Goal: Communication & Community: Answer question/provide support

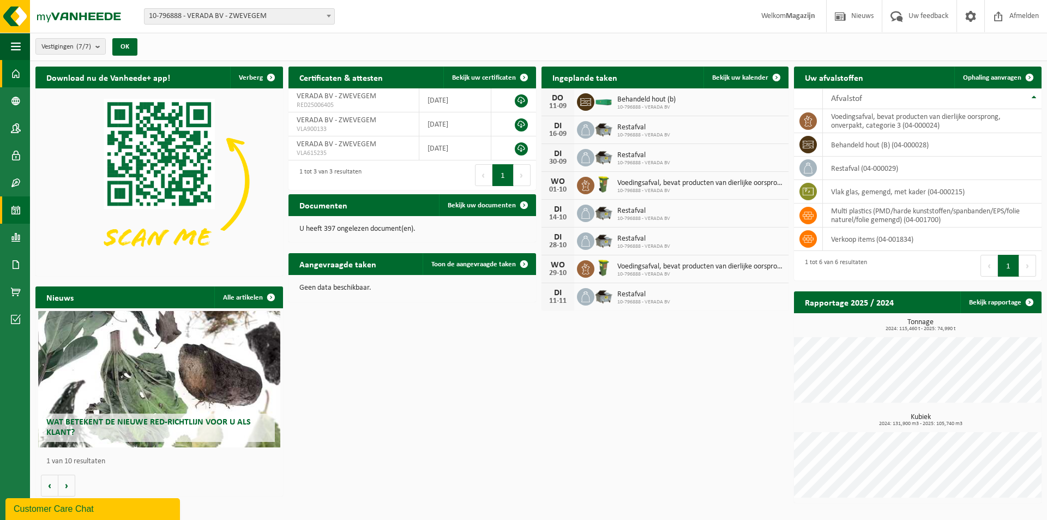
click at [19, 213] on span at bounding box center [16, 209] width 10 height 27
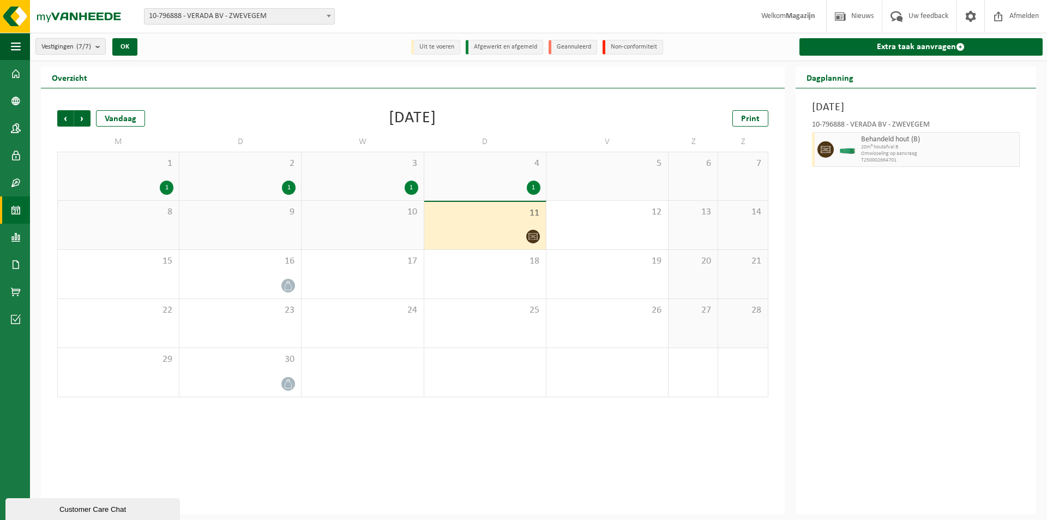
click at [532, 237] on icon at bounding box center [532, 236] width 9 height 9
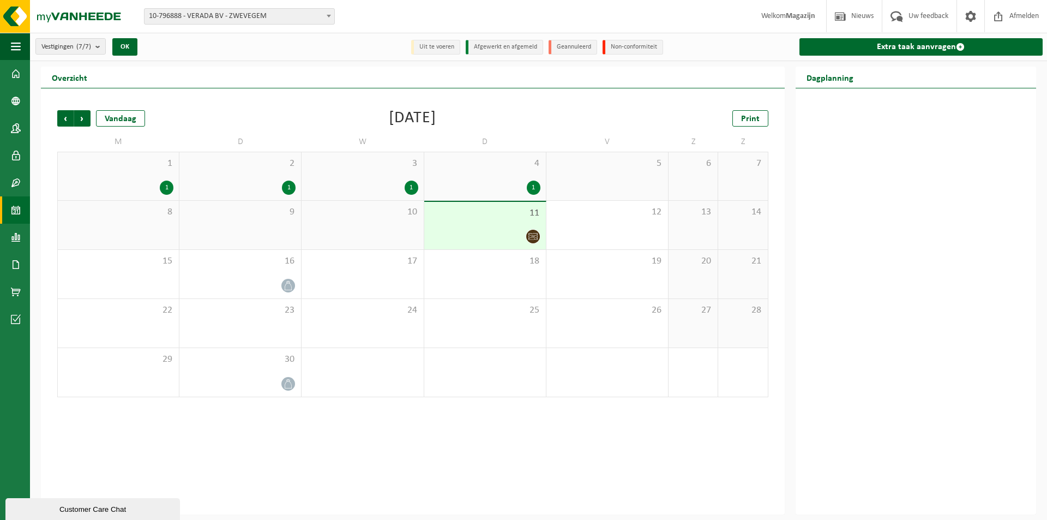
click at [532, 237] on icon at bounding box center [532, 236] width 9 height 9
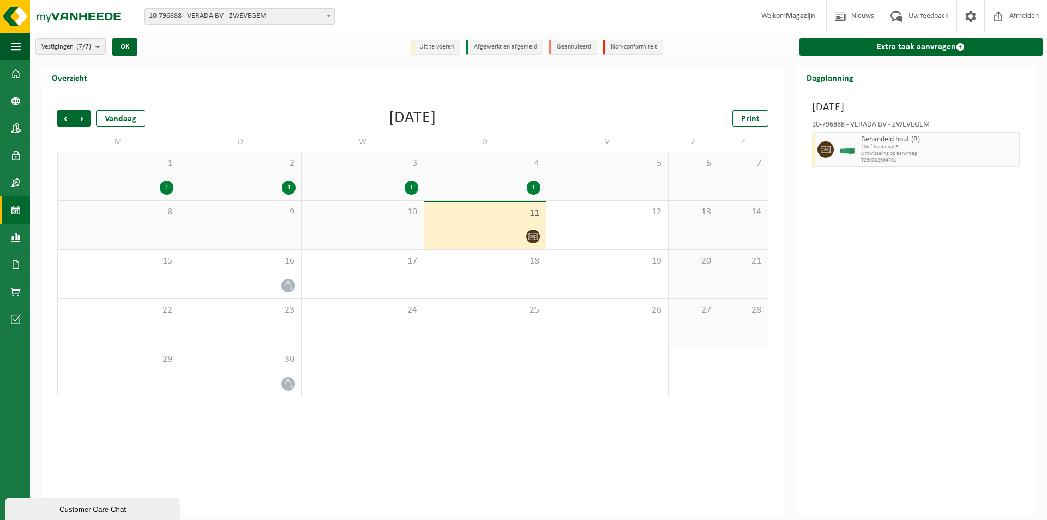
click at [371, 228] on div "10" at bounding box center [363, 225] width 122 height 49
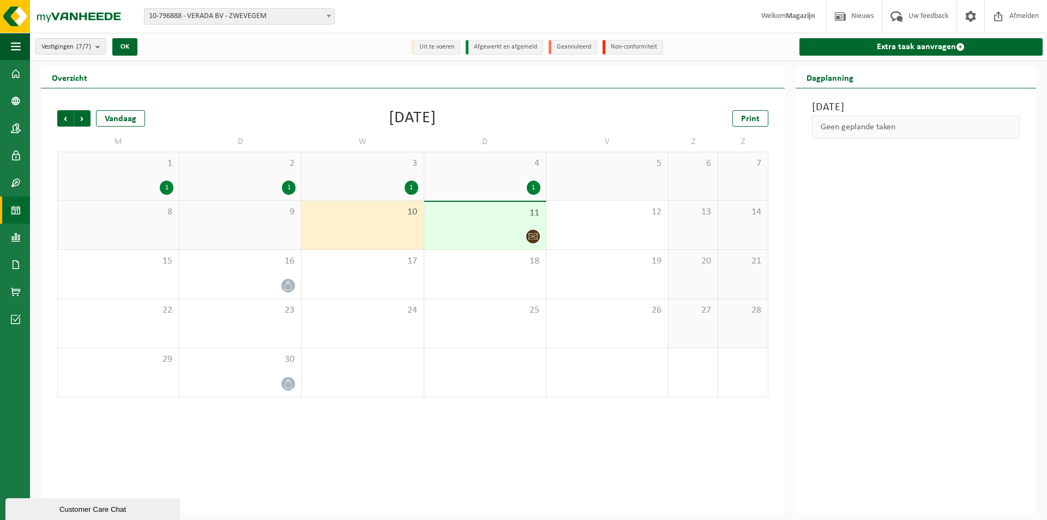
click at [515, 228] on div "11" at bounding box center [485, 225] width 122 height 47
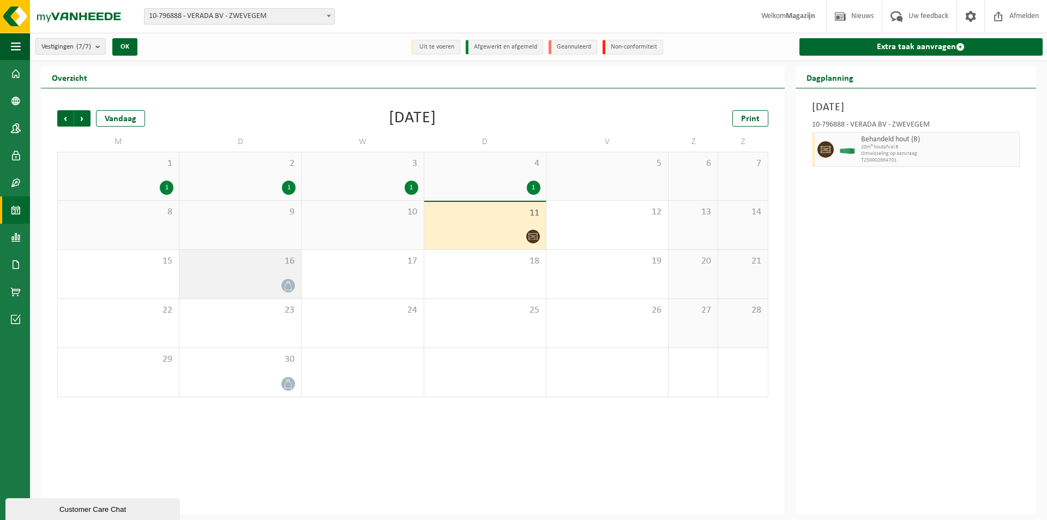
click at [252, 274] on div "16" at bounding box center [240, 274] width 122 height 49
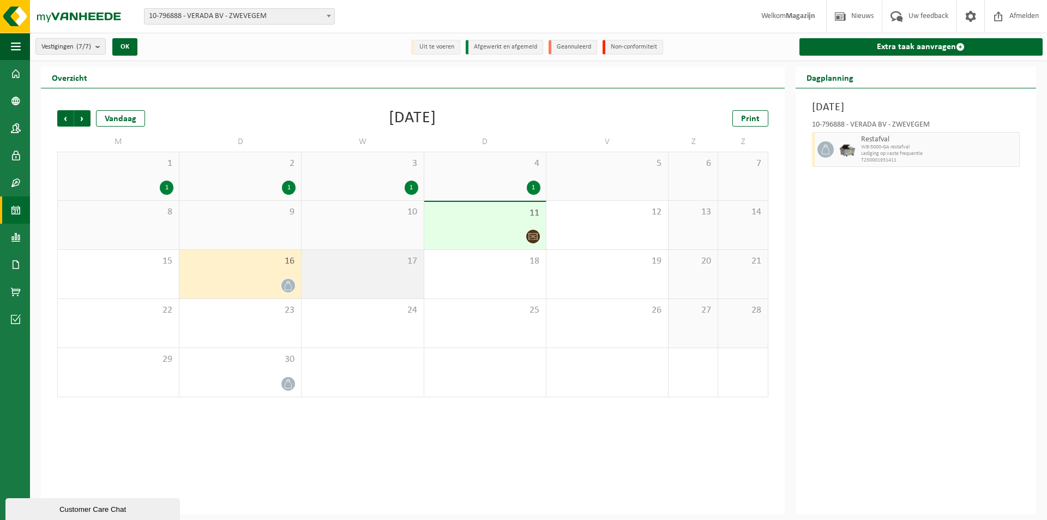
click at [359, 273] on div "17" at bounding box center [363, 274] width 122 height 49
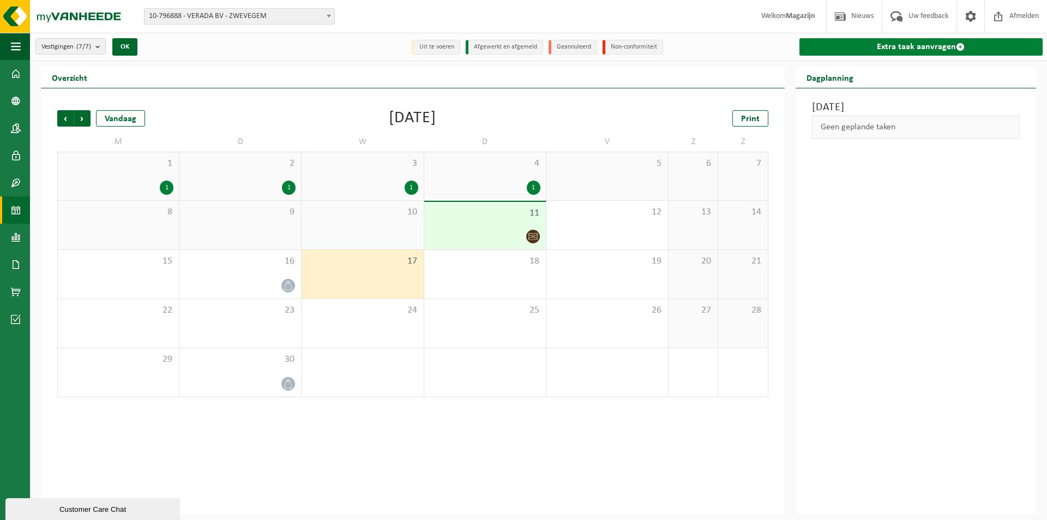
click at [931, 50] on link "Extra taak aanvragen" at bounding box center [920, 46] width 243 height 17
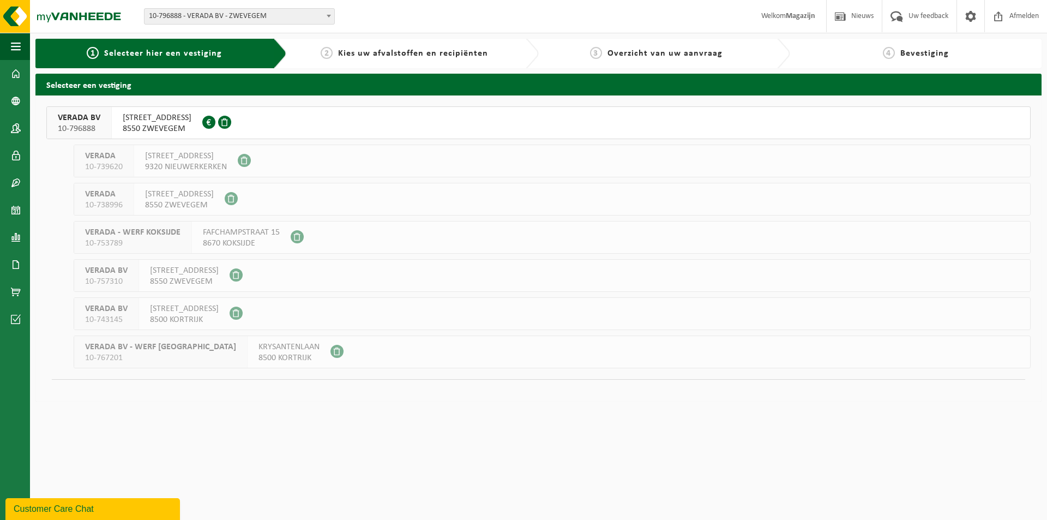
click at [186, 116] on span "HARELBEEKSTRAAT 104F" at bounding box center [157, 117] width 69 height 11
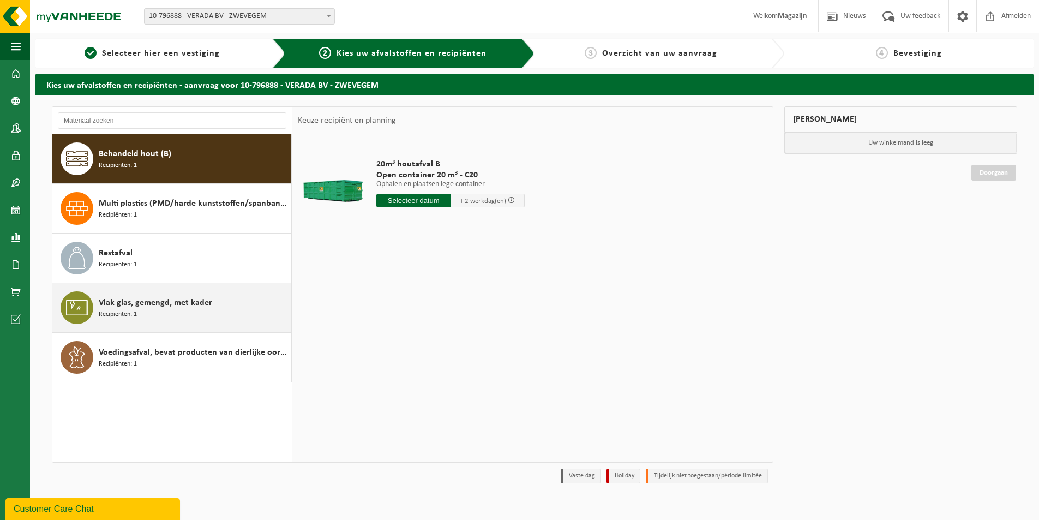
click at [163, 315] on div "Vlak glas, gemengd, met kader Recipiënten: 1" at bounding box center [194, 307] width 190 height 33
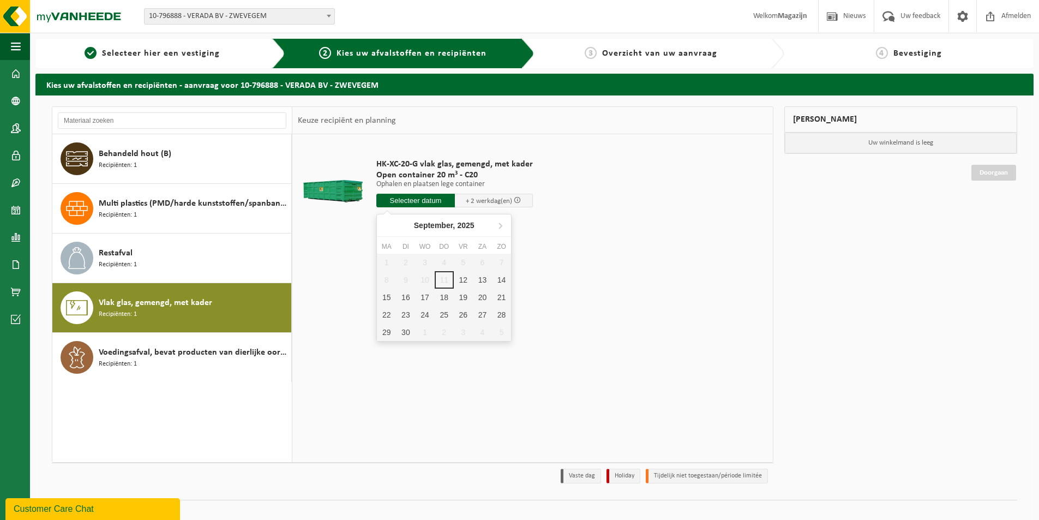
click at [401, 202] on input "text" at bounding box center [415, 201] width 79 height 14
click at [461, 280] on div "12" at bounding box center [463, 279] width 19 height 17
type input "Van 2025-09-12"
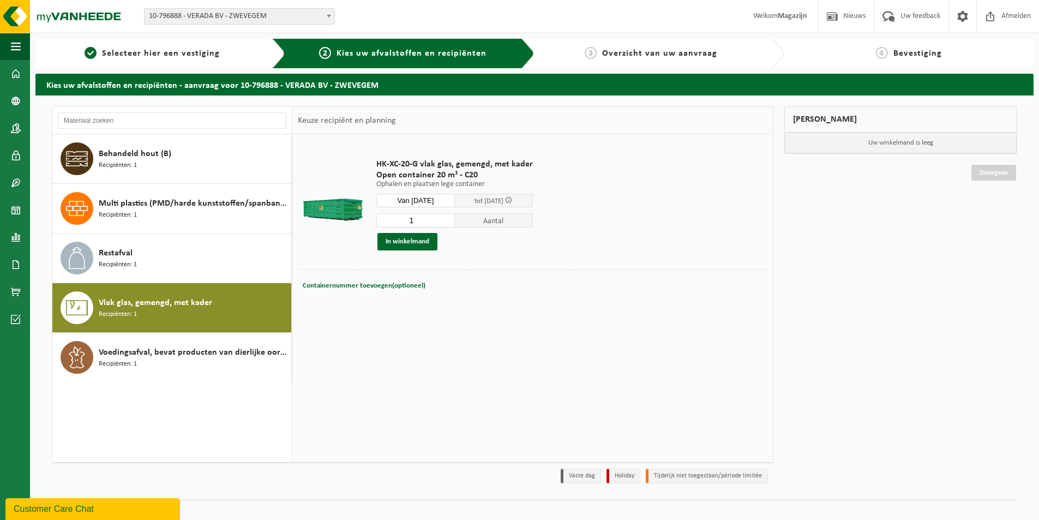
click at [372, 338] on div "HK-XC-20-G vlak glas, gemengd, met kader Open container 20 m³ - C20 Ophalen en …" at bounding box center [532, 297] width 480 height 327
click at [17, 43] on span "button" at bounding box center [16, 46] width 10 height 27
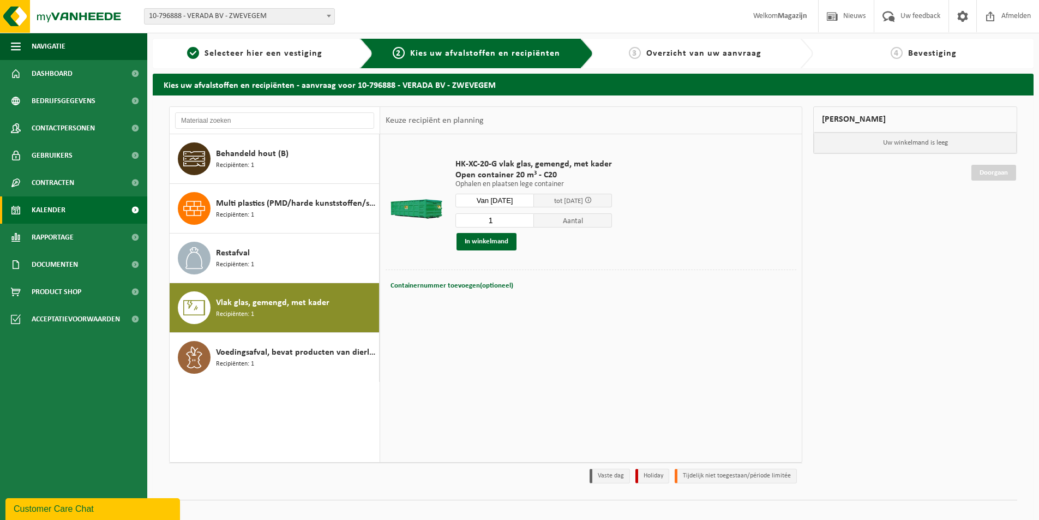
click at [52, 207] on span "Kalender" at bounding box center [49, 209] width 34 height 27
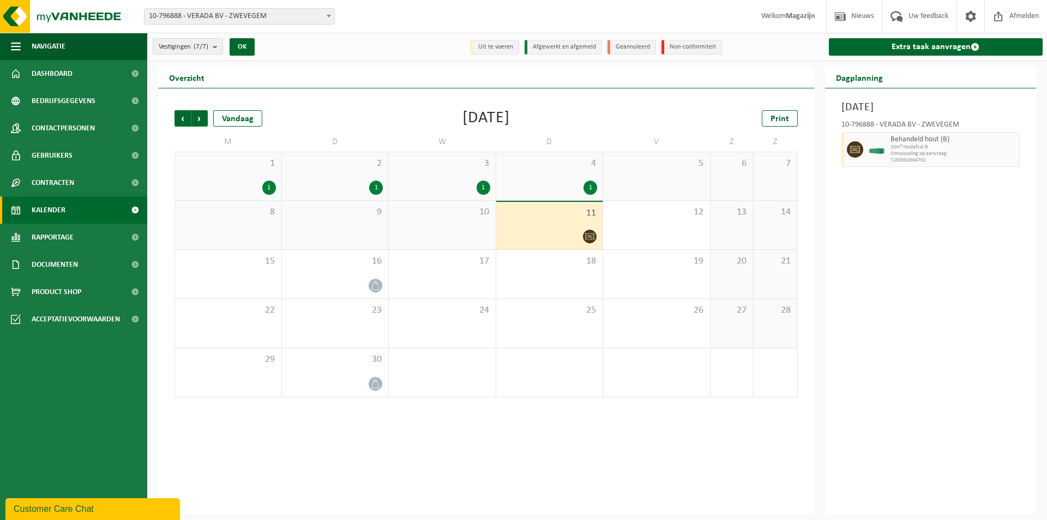
click at [81, 504] on div "Customer Care Chat" at bounding box center [93, 508] width 158 height 13
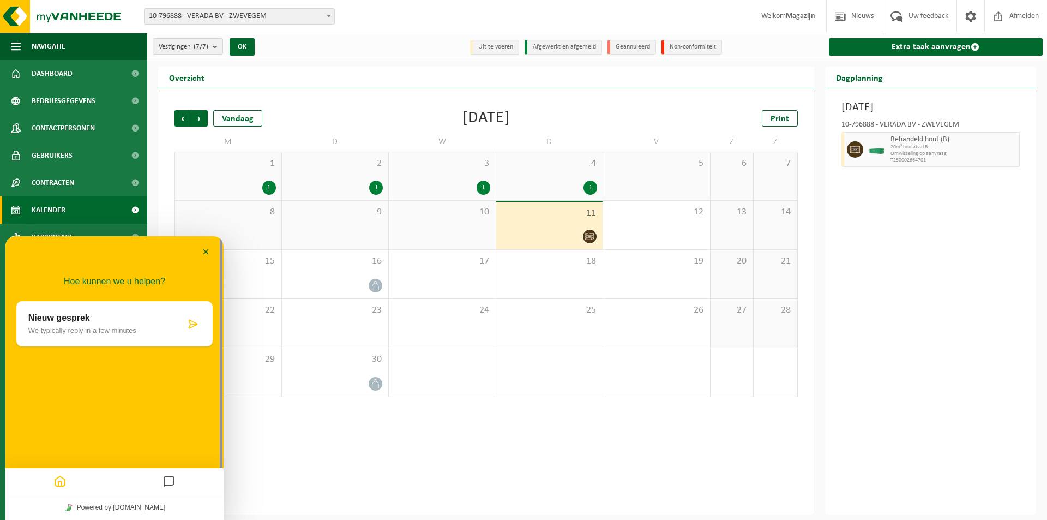
click at [82, 326] on p "We typically reply in a few minutes" at bounding box center [106, 330] width 157 height 8
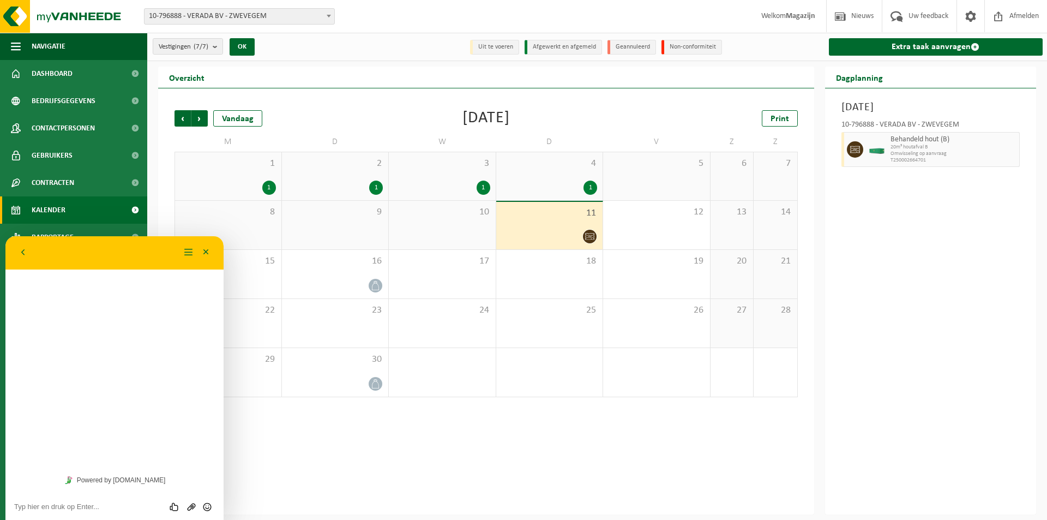
click at [88, 507] on textarea at bounding box center [114, 506] width 201 height 9
click at [30, 495] on textarea "beste ik zie net in de kalender dat er een aanvraag staat voor vandaag" at bounding box center [114, 503] width 201 height 16
click at [111, 509] on textarea "beste, ik zie net in de kalender dat er een aanvraag staat voor vandaag" at bounding box center [114, 503] width 201 height 16
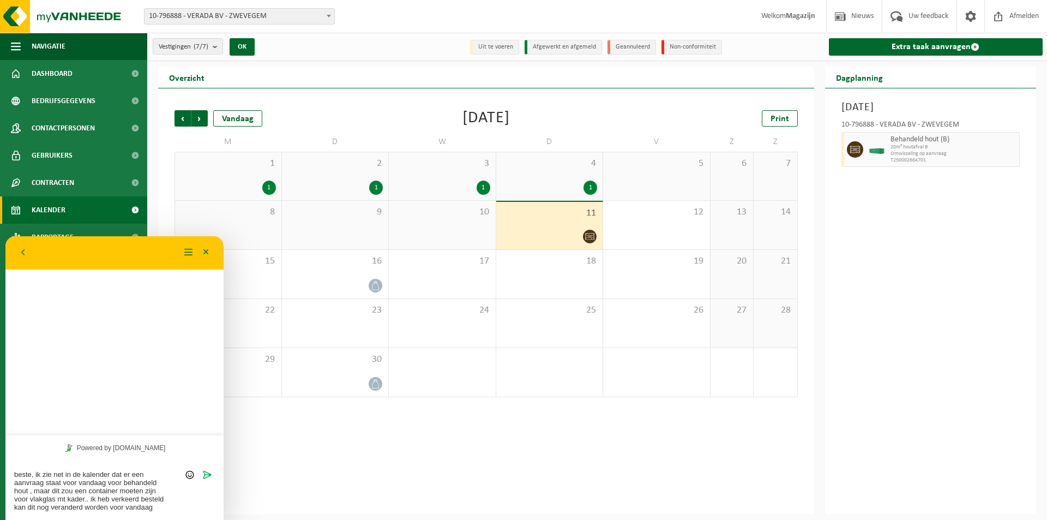
type textarea "beste, ik zie net in de kalender dat er een aanvraag staat voor vandaag voor be…"
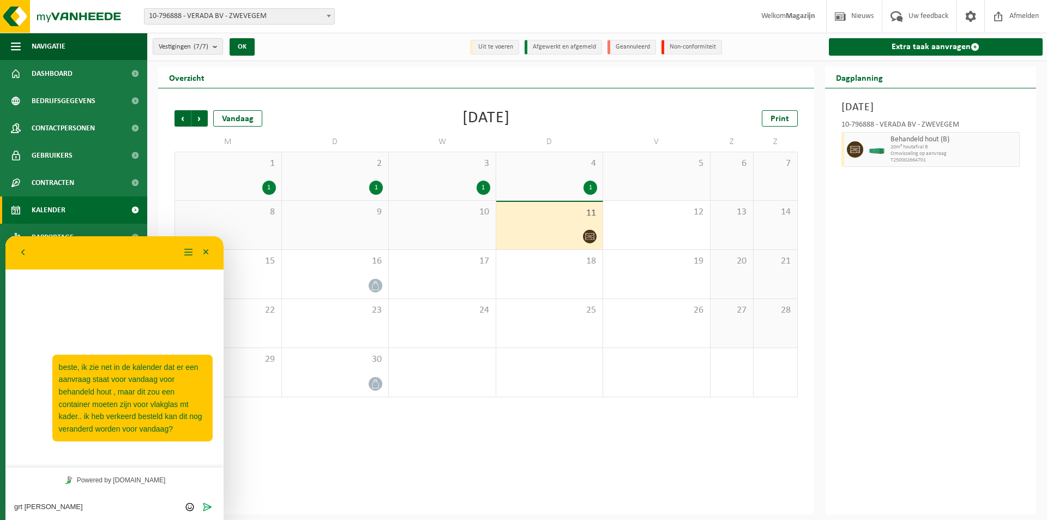
click at [46, 507] on textarea "grt [PERSON_NAME]" at bounding box center [114, 506] width 201 height 9
click at [38, 508] on textarea "grt [PERSON_NAME] zwevegem" at bounding box center [114, 506] width 201 height 9
click at [40, 506] on textarea "grt [PERSON_NAME] zwevegem" at bounding box center [114, 506] width 201 height 9
click at [57, 505] on textarea "grt [PERSON_NAME] zwevegem" at bounding box center [114, 506] width 201 height 9
click at [60, 506] on textarea "grt [PERSON_NAME] zwevegem" at bounding box center [114, 506] width 201 height 9
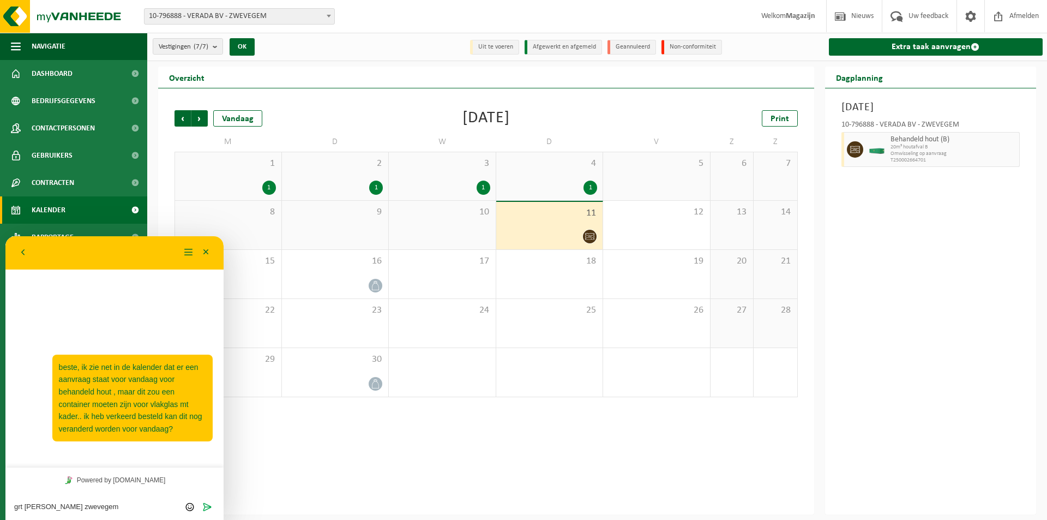
type textarea "grt [PERSON_NAME] zwevegem"
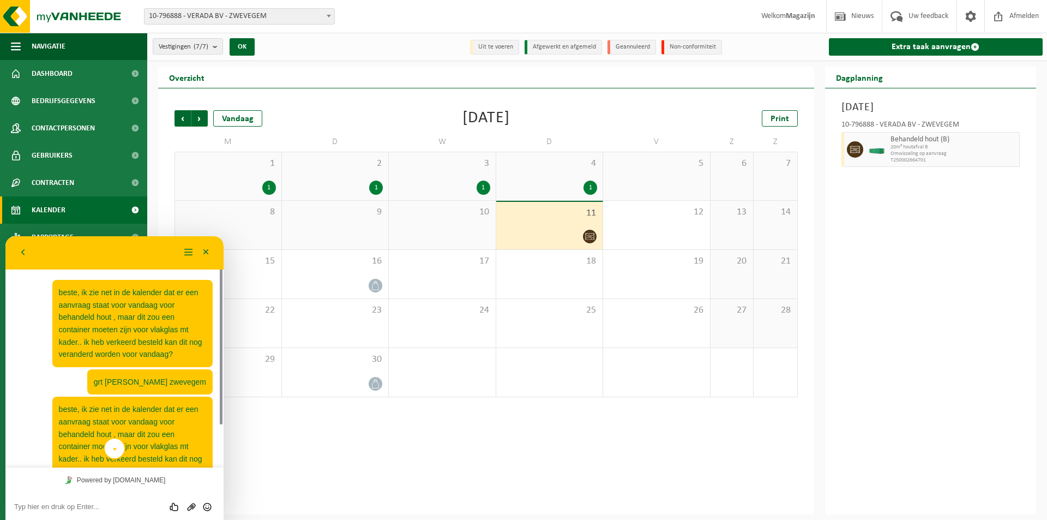
scroll to position [53, 0]
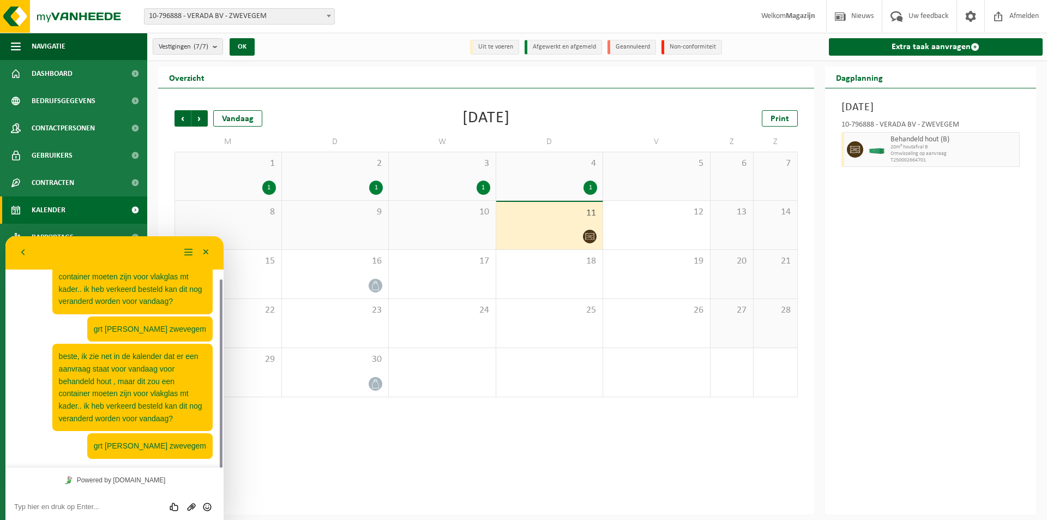
click at [291, 446] on div "Vorige Volgende Vandaag [DATE] Print M D W D V Z Z 1 1 2 1 3 1 4 1 5 6 7 8 9 10…" at bounding box center [486, 301] width 656 height 426
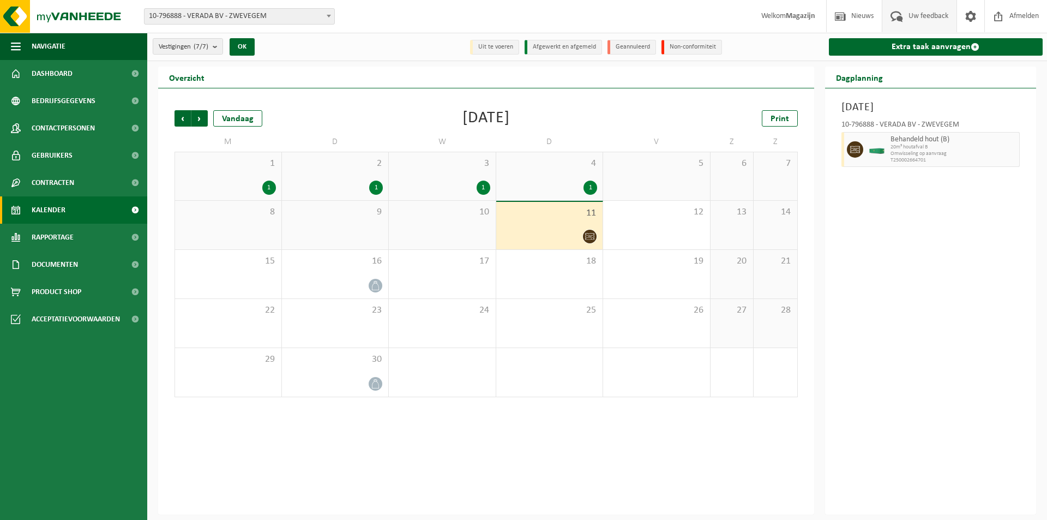
click at [906, 15] on span "Uw feedback" at bounding box center [928, 16] width 45 height 32
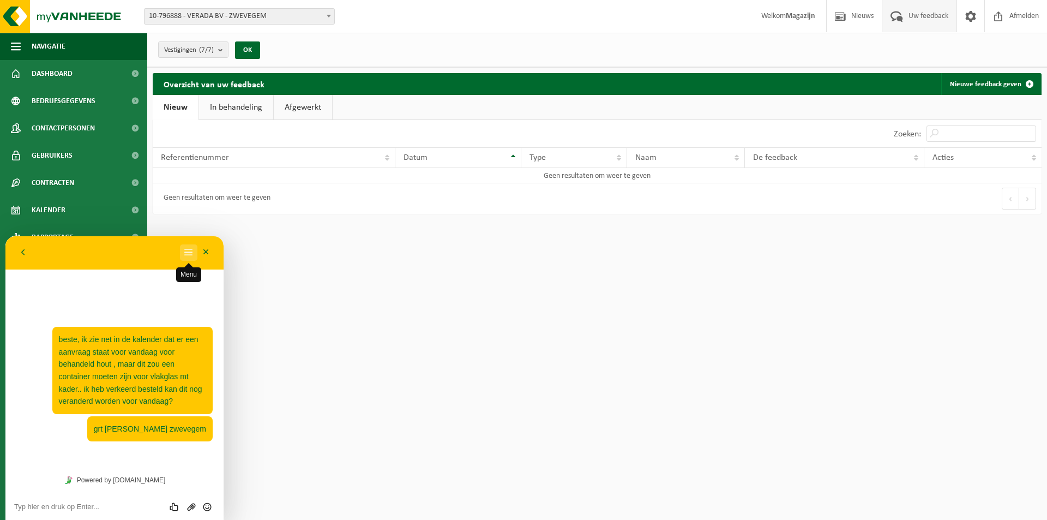
click at [192, 252] on button "Menu" at bounding box center [188, 252] width 17 height 16
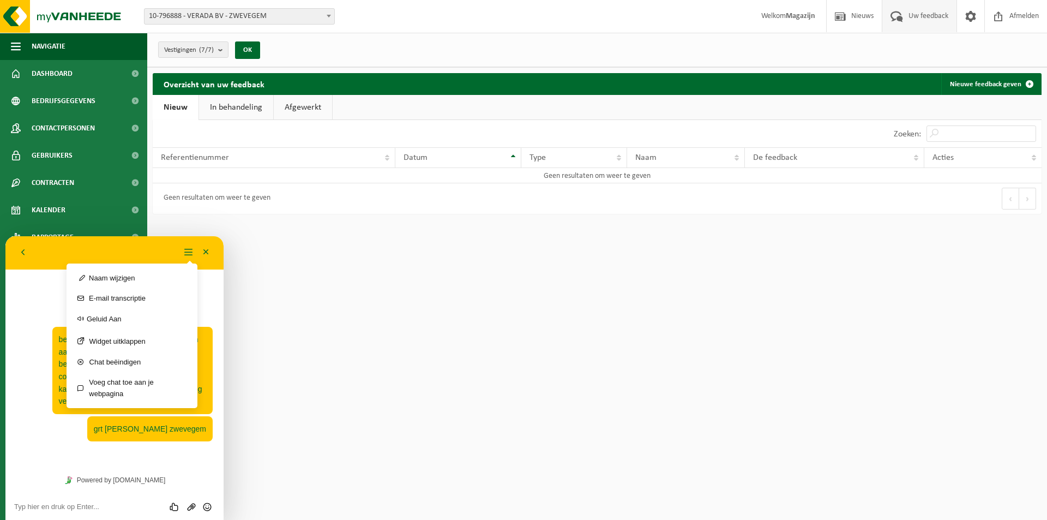
click at [134, 255] on div "Terug" at bounding box center [97, 252] width 166 height 16
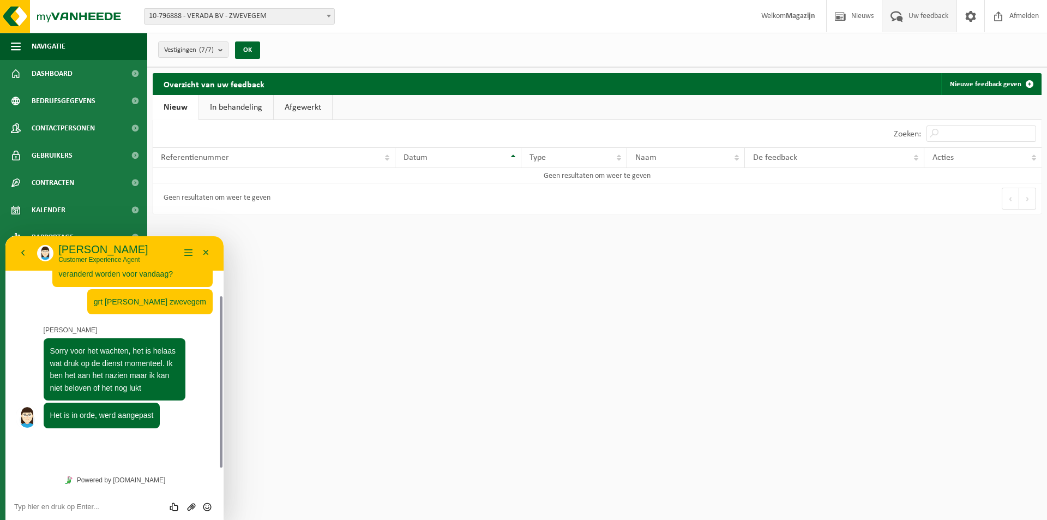
scroll to position [50, 0]
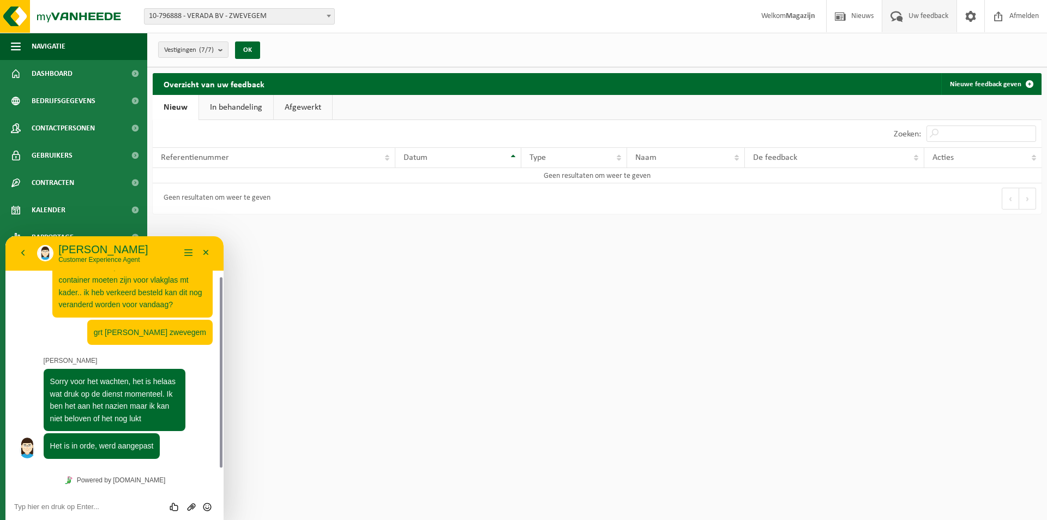
click at [121, 506] on textarea at bounding box center [114, 506] width 201 height 9
click at [211, 507] on icon "Emoji invoeren" at bounding box center [207, 507] width 10 height 10
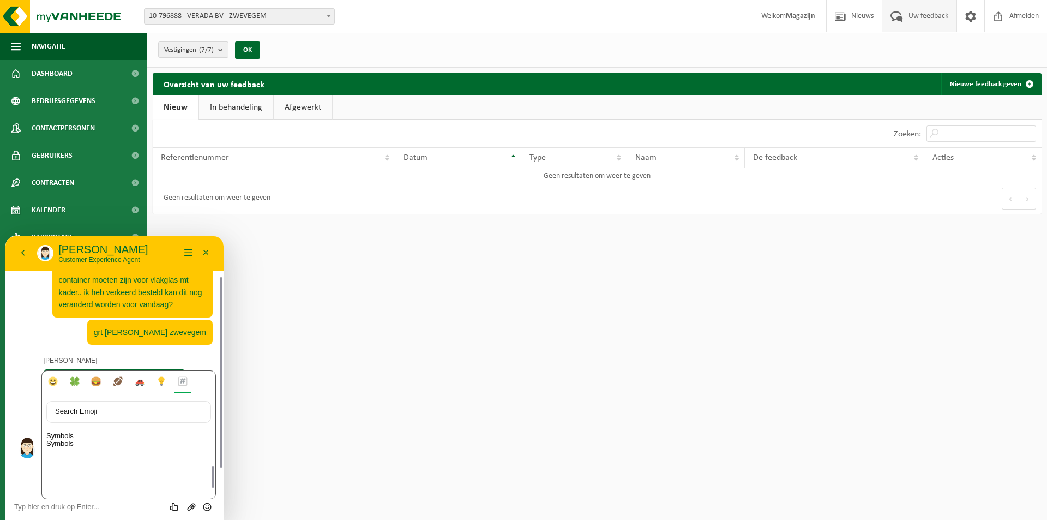
scroll to position [3599, 0]
click at [123, 490] on img at bounding box center [122, 491] width 13 height 13
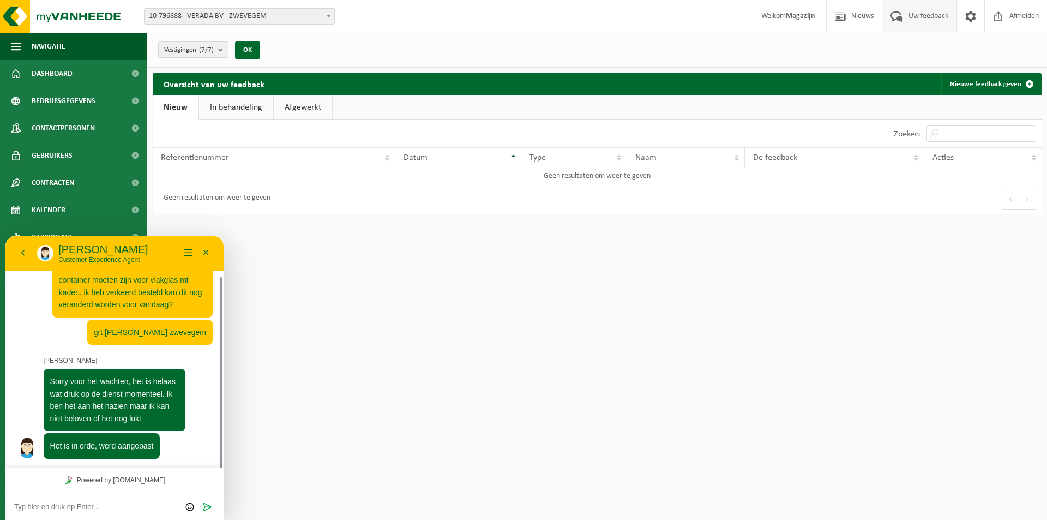
click at [133, 499] on div "Search Emoji Objects Animals & Nature Food & Drink Activities Travel & Places O…" at bounding box center [114, 505] width 218 height 27
click at [21, 513] on div "Search Emoji Objects Animals & Nature Food & Drink Activities Travel & Places O…" at bounding box center [114, 505] width 218 height 27
click at [37, 507] on textarea at bounding box center [114, 506] width 201 height 9
type textarea "💙"
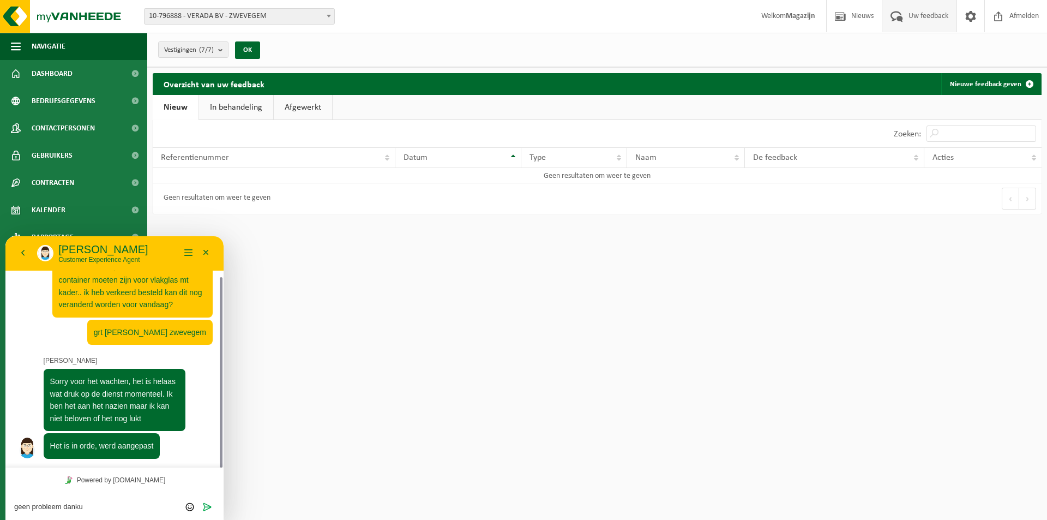
click at [93, 508] on textarea "geen probleem danku" at bounding box center [114, 506] width 201 height 9
click at [27, 449] on img at bounding box center [27, 448] width 22 height 22
click at [89, 507] on textarea "geen probleem, danku" at bounding box center [114, 506] width 201 height 9
click at [188, 506] on icon "Emoji invoeren" at bounding box center [190, 507] width 10 height 10
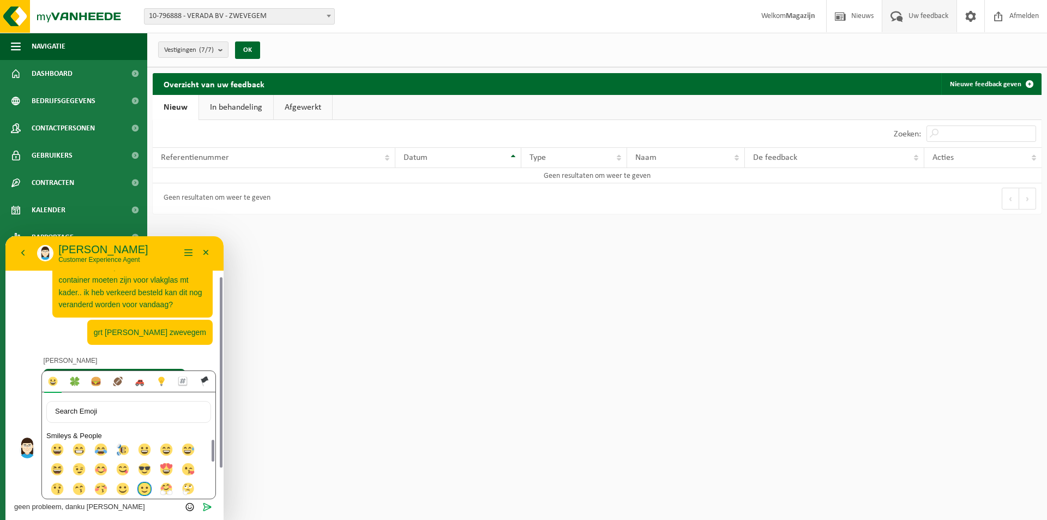
click at [146, 486] on img at bounding box center [144, 488] width 13 height 13
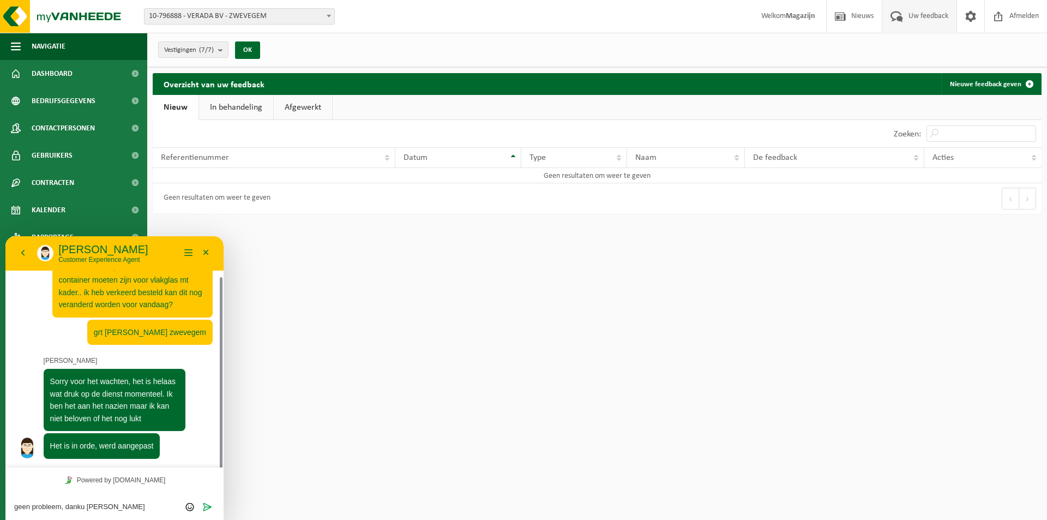
click at [140, 506] on textarea "geen probleem, danku sarah" at bounding box center [114, 506] width 201 height 9
type textarea "geen probleem, danku sarah"
click at [207, 507] on icon "Verzenden" at bounding box center [207, 506] width 10 height 10
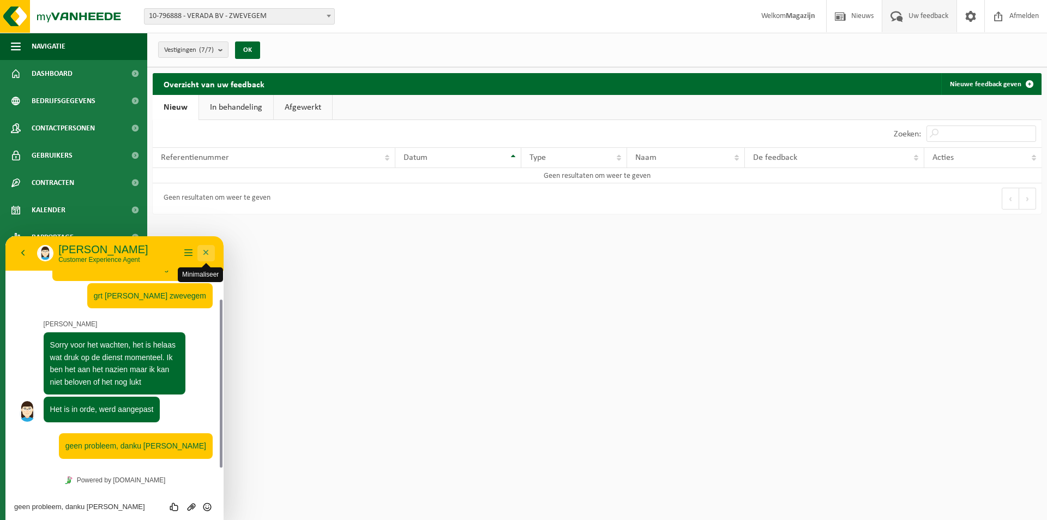
click at [208, 252] on button "Minimaliseer" at bounding box center [205, 253] width 17 height 16
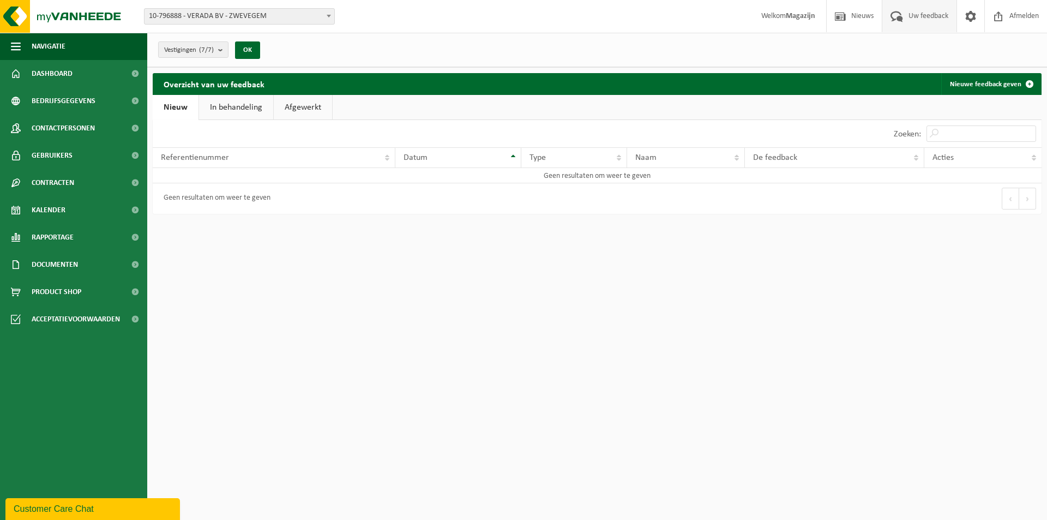
click at [122, 512] on div "Customer Care Chat" at bounding box center [93, 508] width 158 height 13
